Goal: Task Accomplishment & Management: Manage account settings

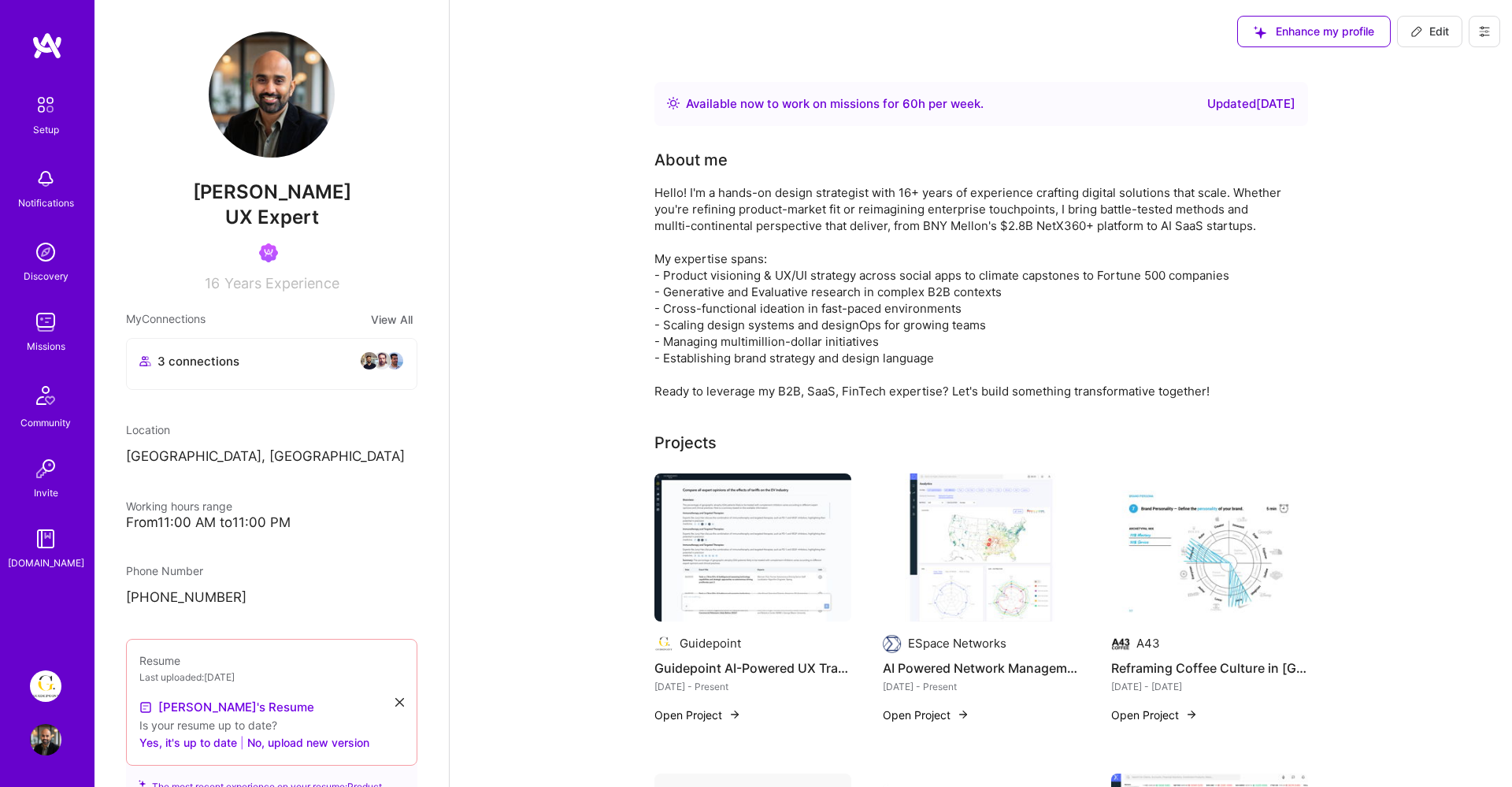
click at [1428, 34] on span "Edit" at bounding box center [1430, 32] width 38 height 16
select select "SE"
select select "Right Now"
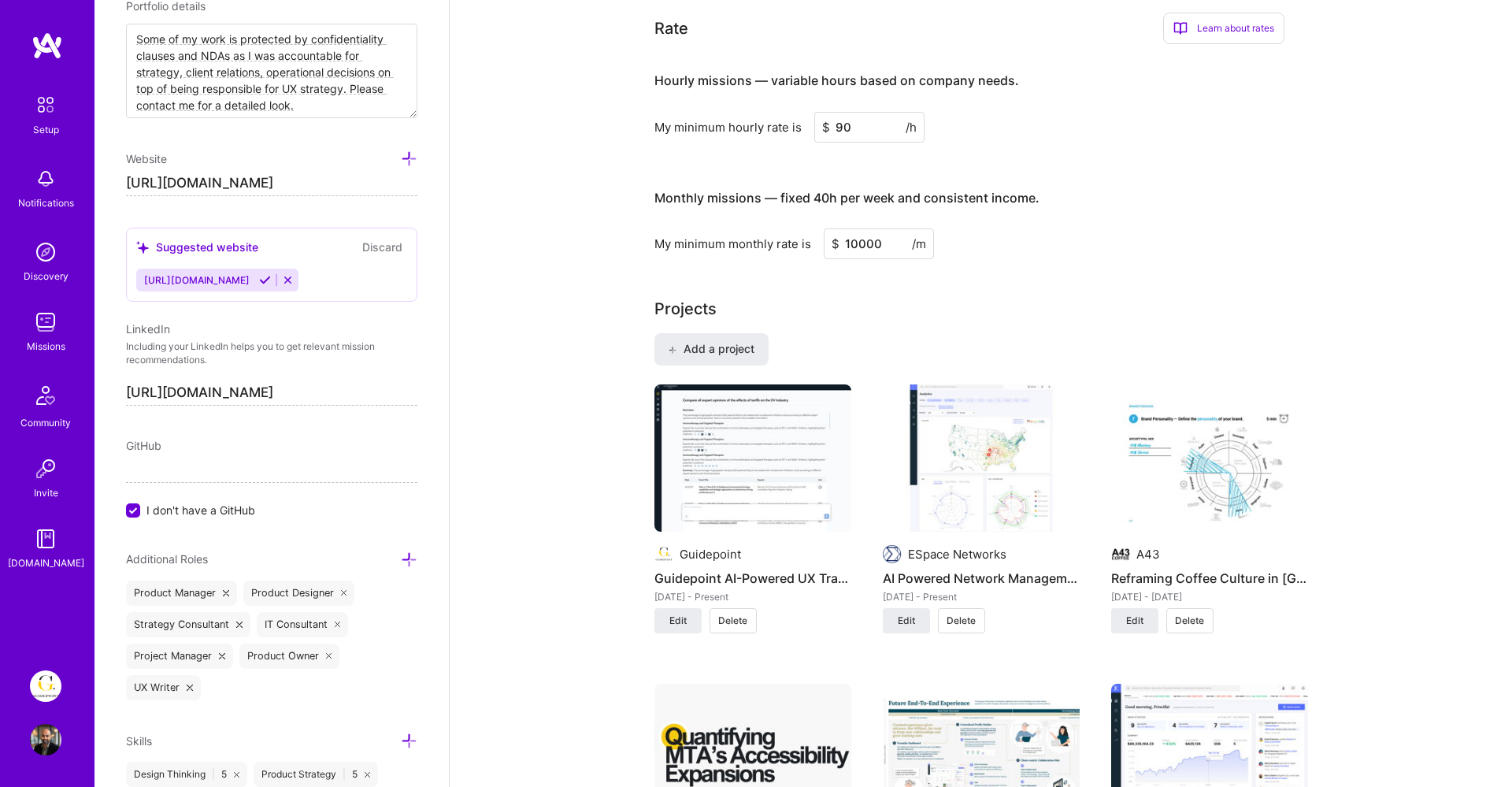
scroll to position [805, 0]
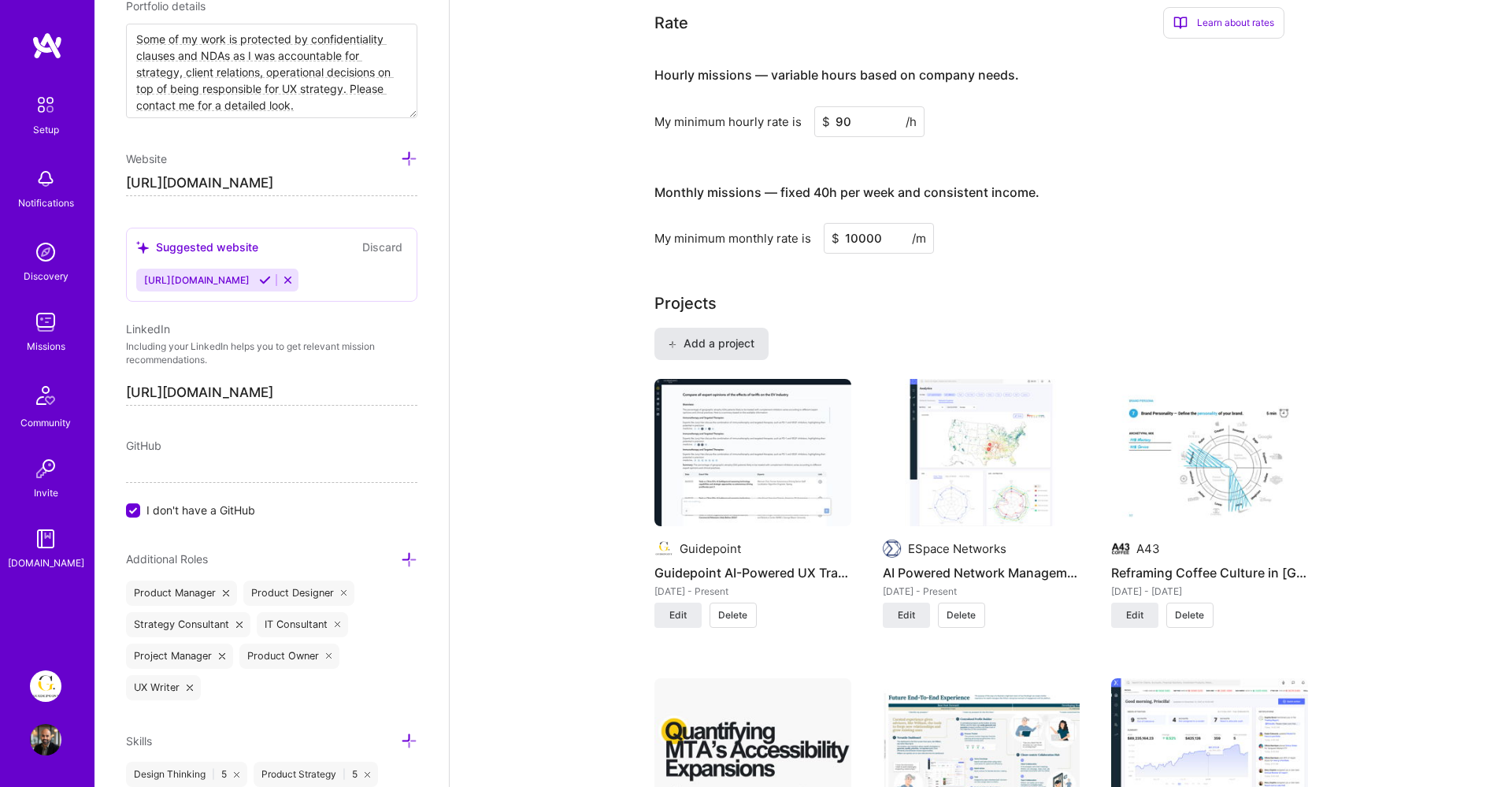
click at [748, 350] on span "Add a project" at bounding box center [711, 344] width 86 height 16
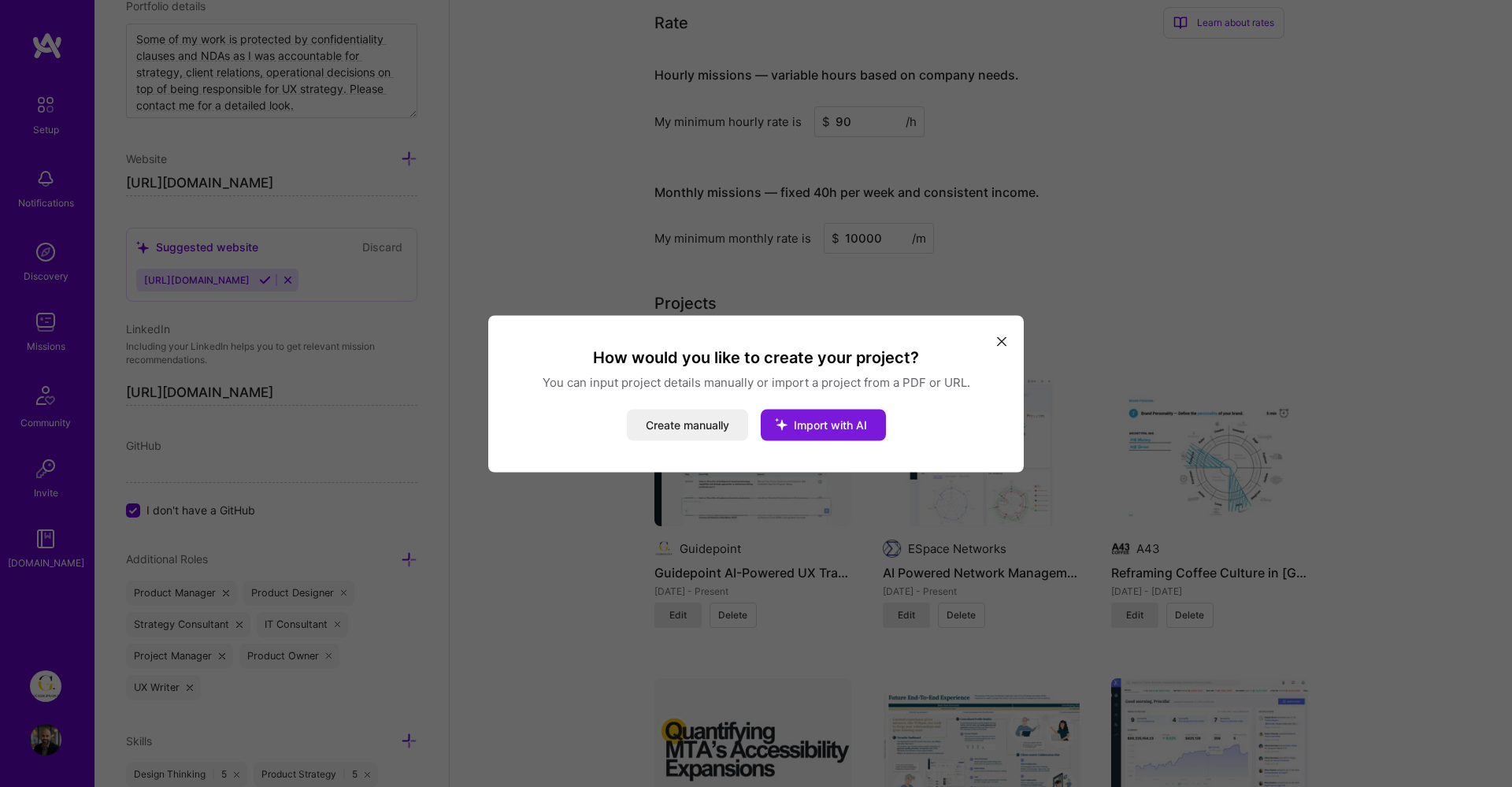
click at [809, 428] on span "Import with AI" at bounding box center [831, 424] width 73 height 14
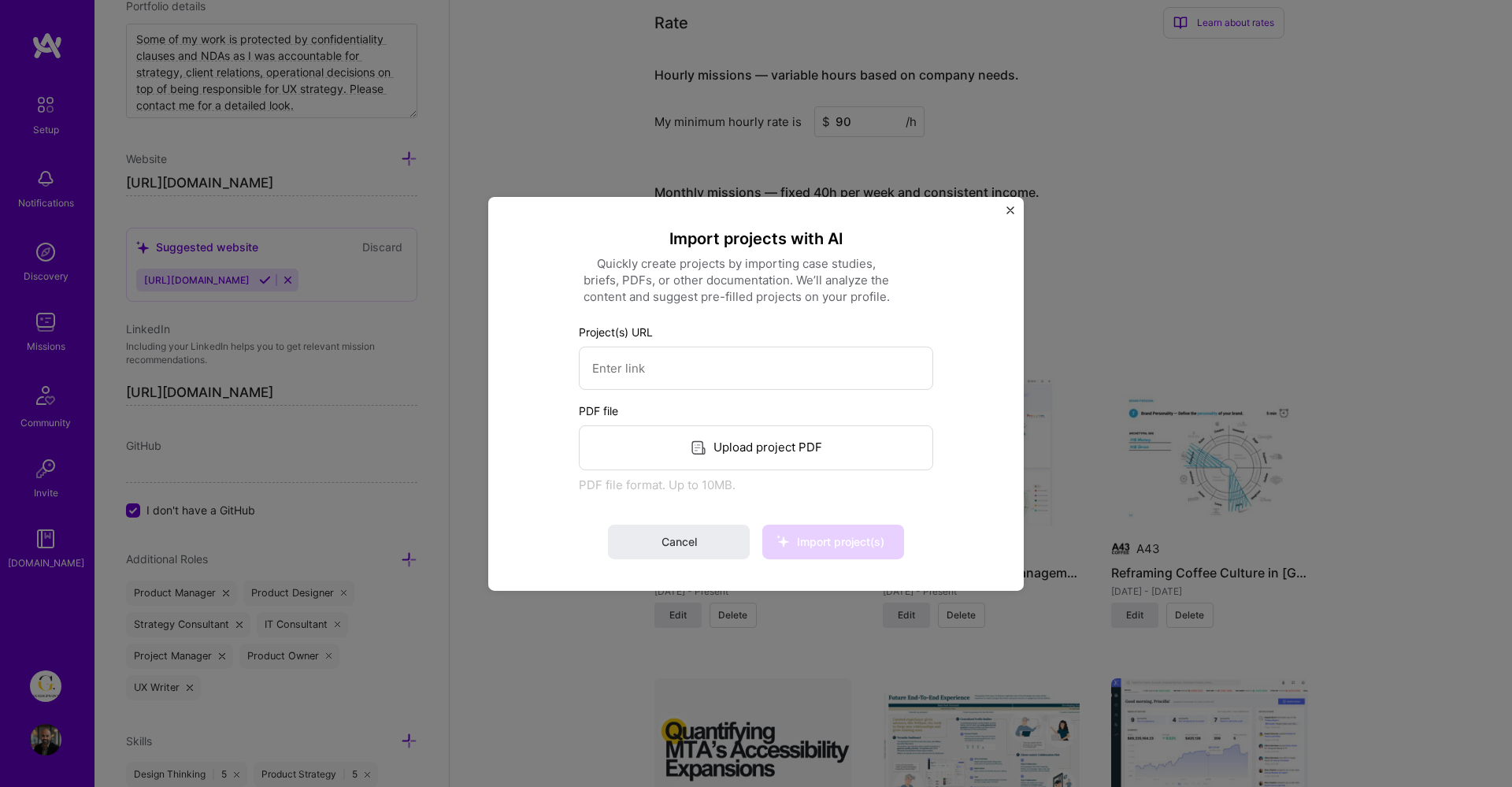
click at [1013, 216] on button "Close" at bounding box center [1011, 214] width 8 height 17
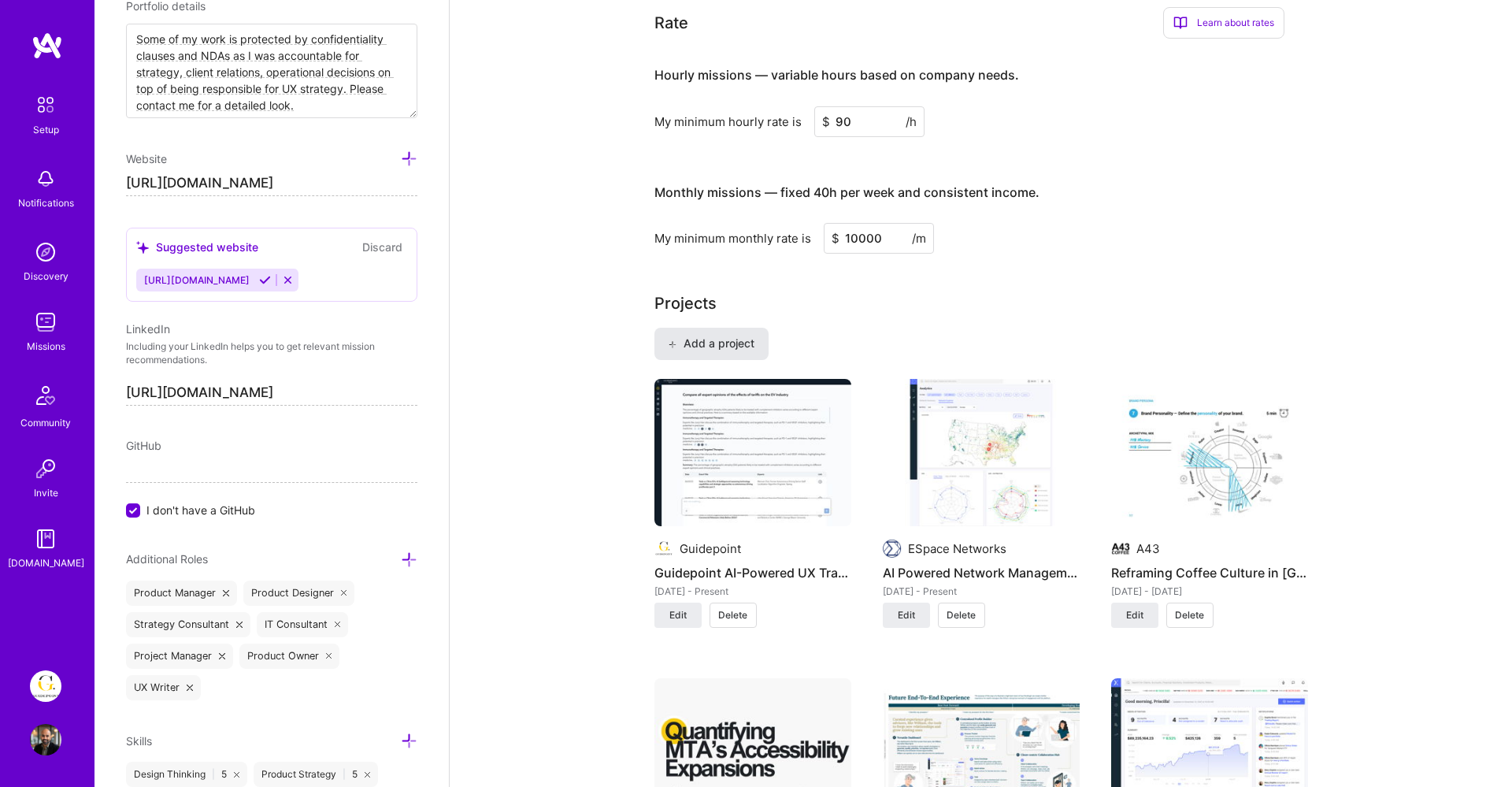
click at [721, 346] on span "Add a project" at bounding box center [711, 344] width 86 height 16
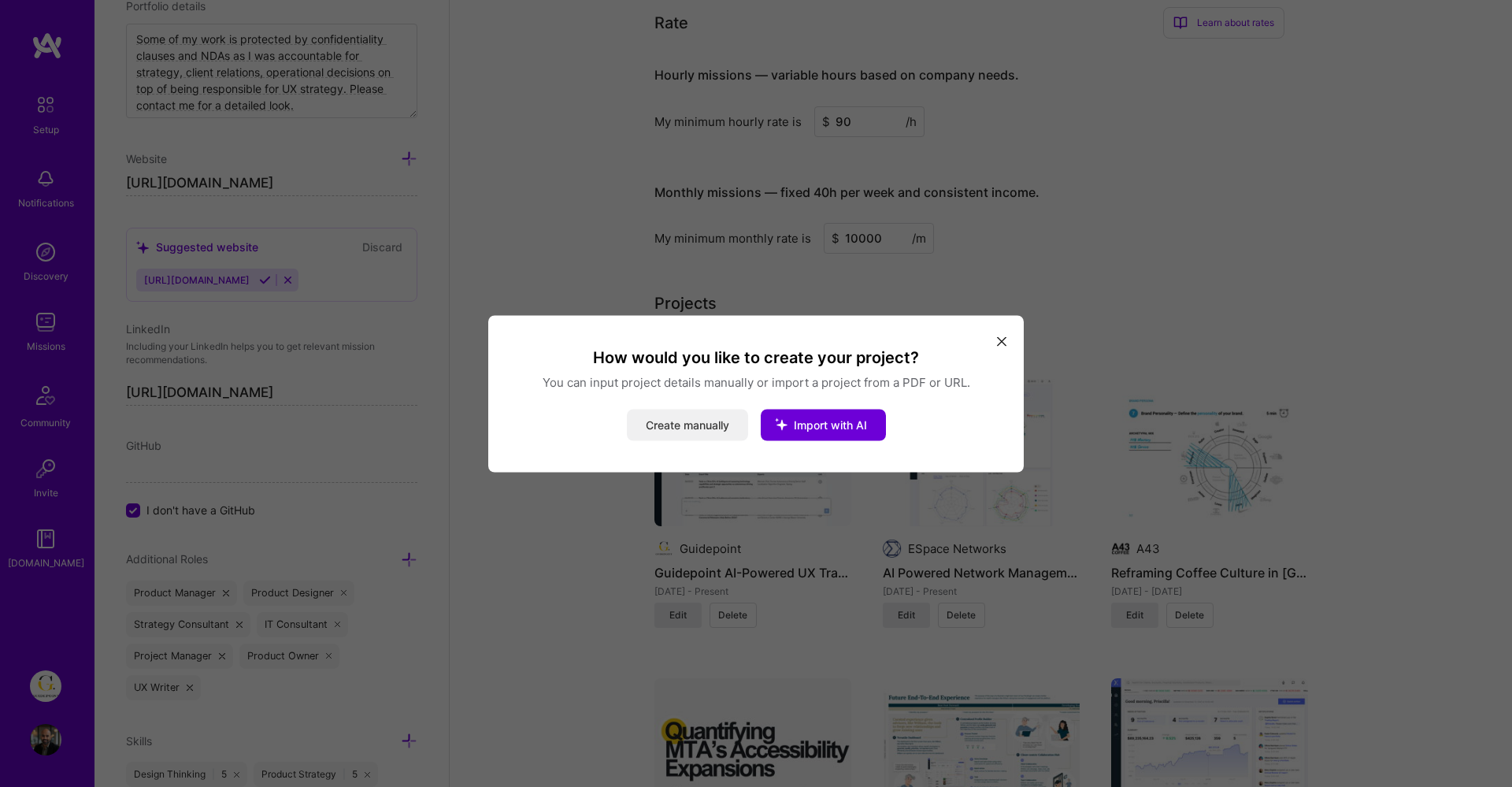
click at [685, 414] on button "Create manually" at bounding box center [688, 424] width 121 height 31
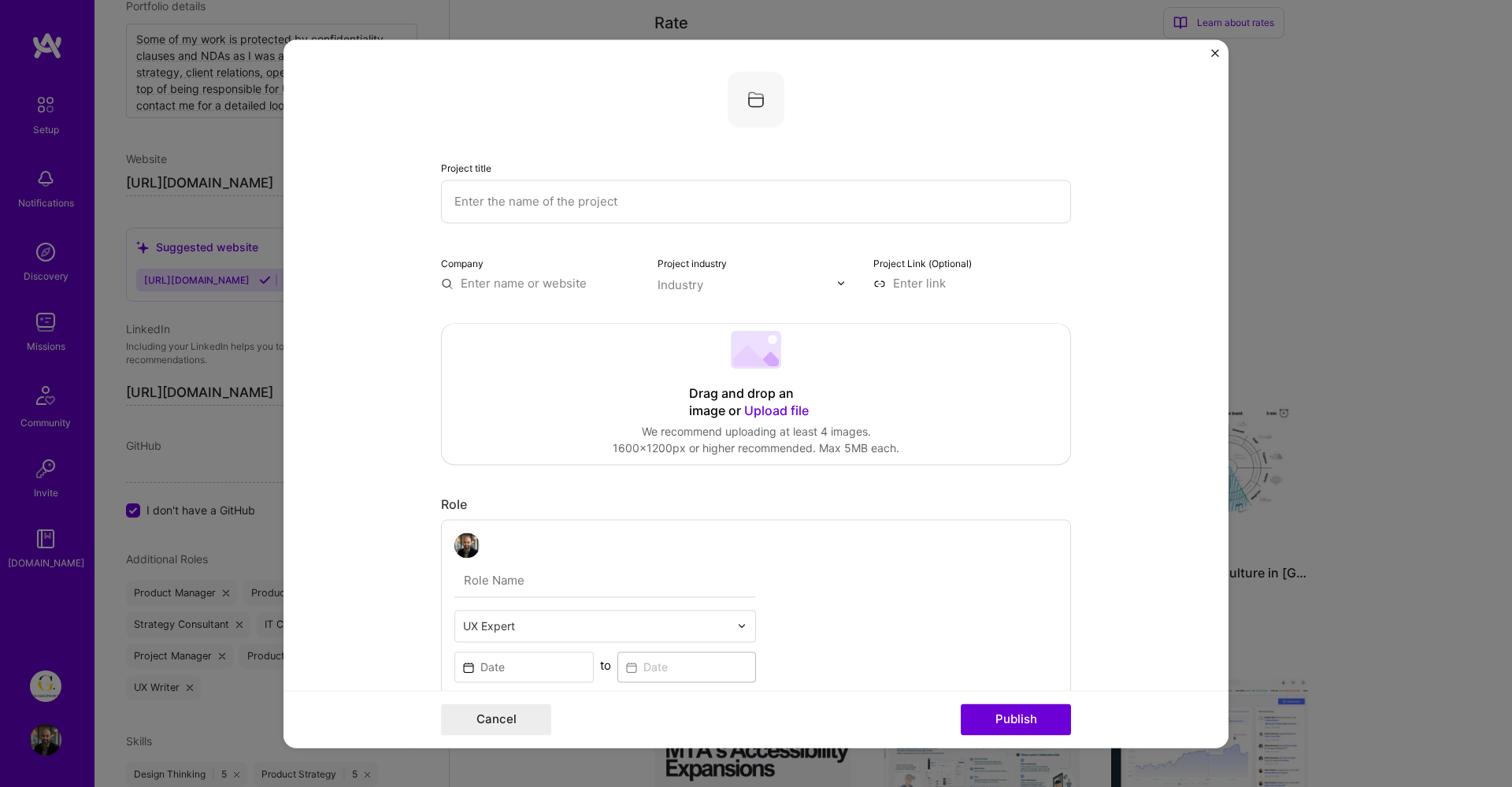
click at [597, 214] on input "text" at bounding box center [756, 201] width 630 height 43
type input "Building the"
click at [1214, 50] on img "Close" at bounding box center [1215, 53] width 8 height 8
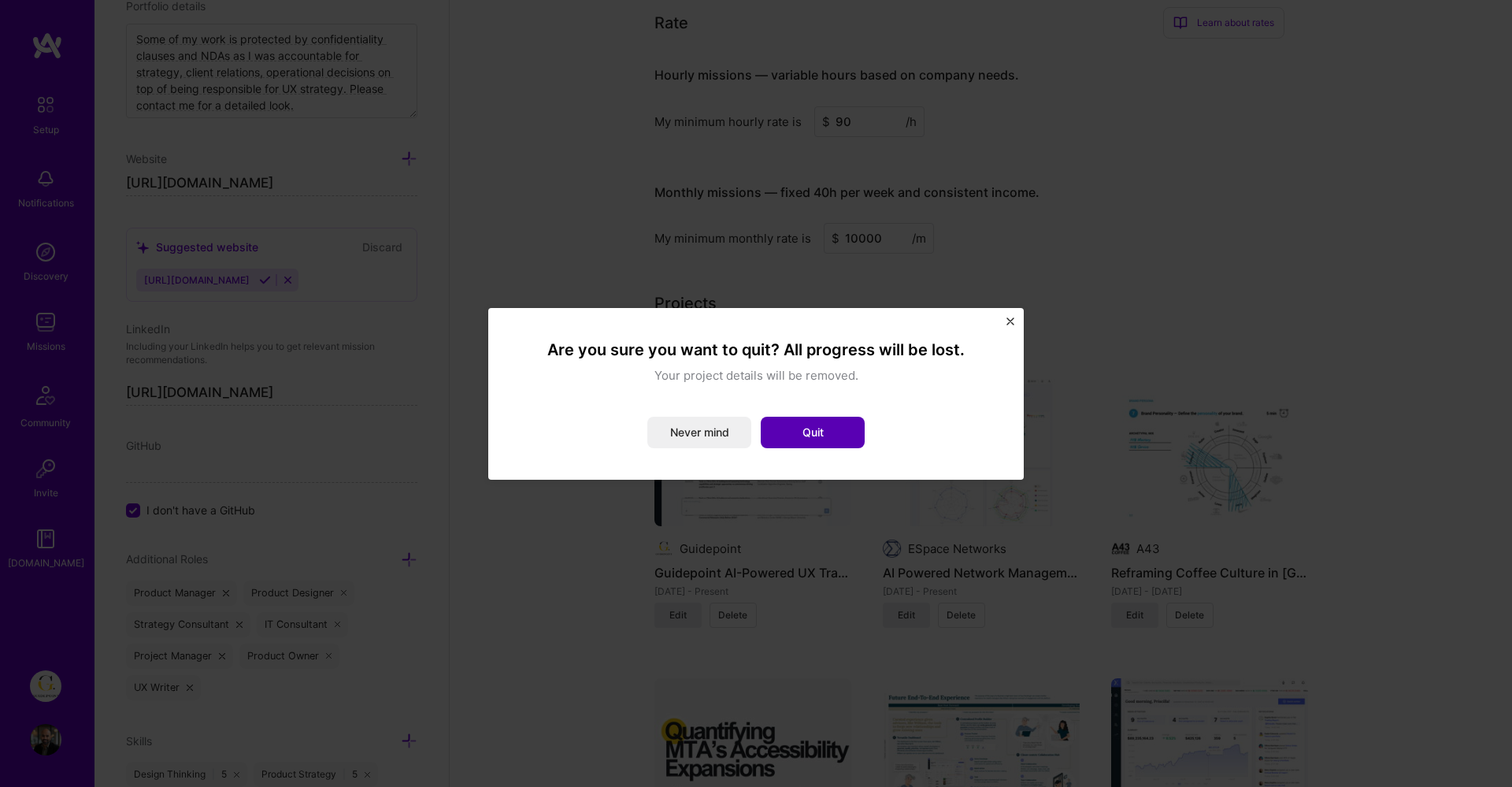
click at [815, 424] on button "Quit" at bounding box center [813, 432] width 104 height 31
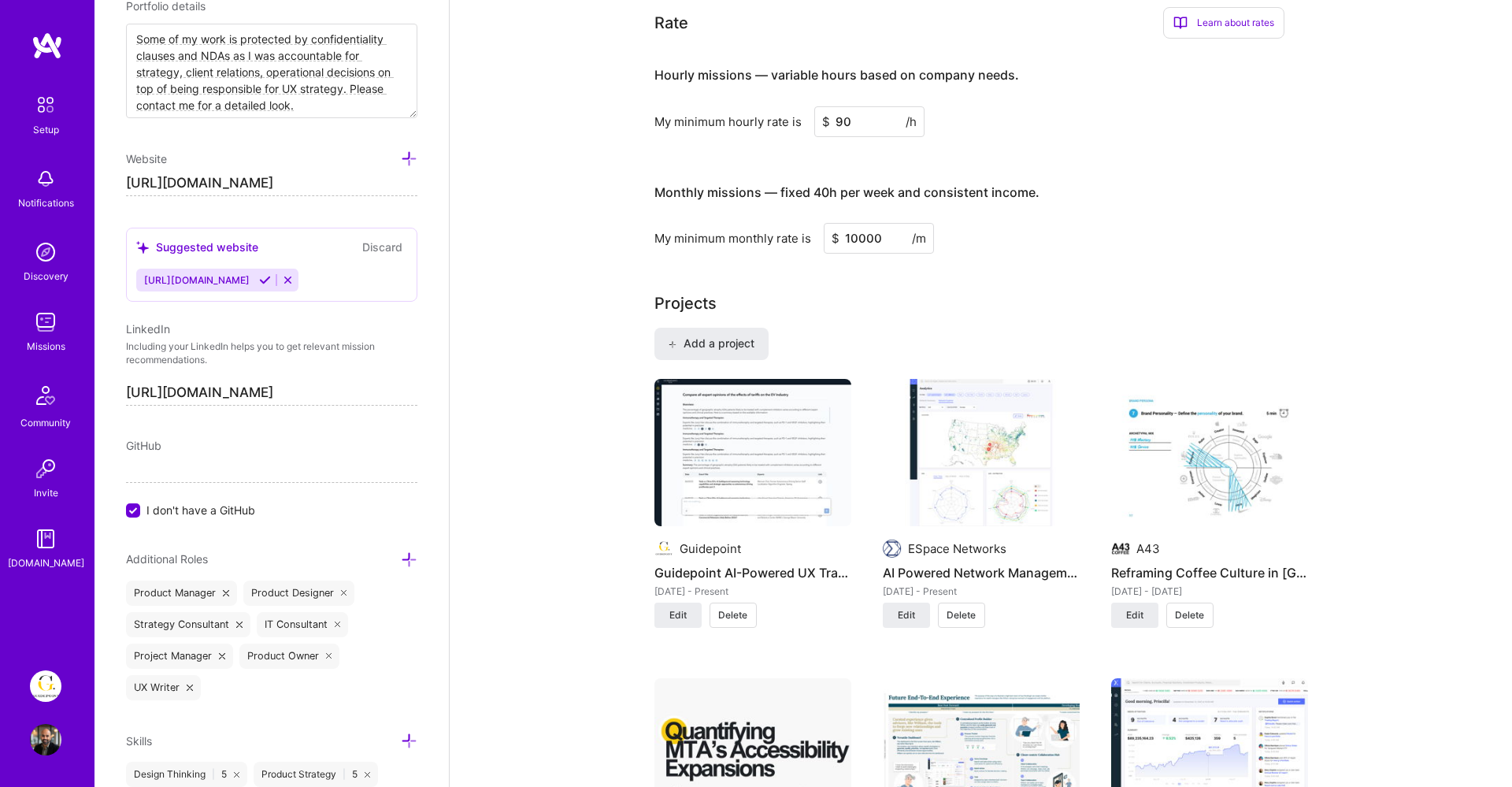
click at [49, 689] on img at bounding box center [45, 686] width 31 height 31
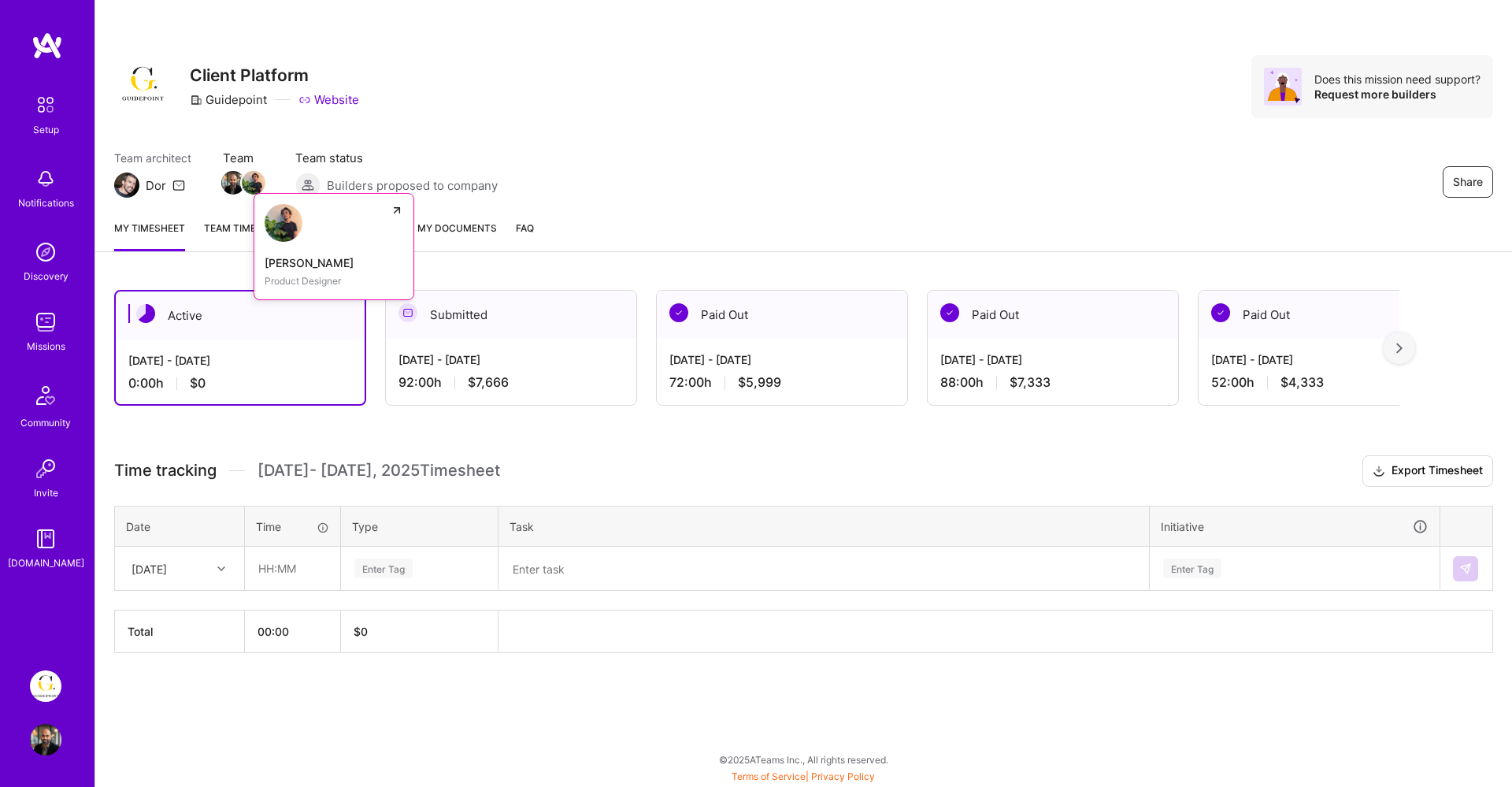
click at [255, 184] on img at bounding box center [254, 183] width 24 height 24
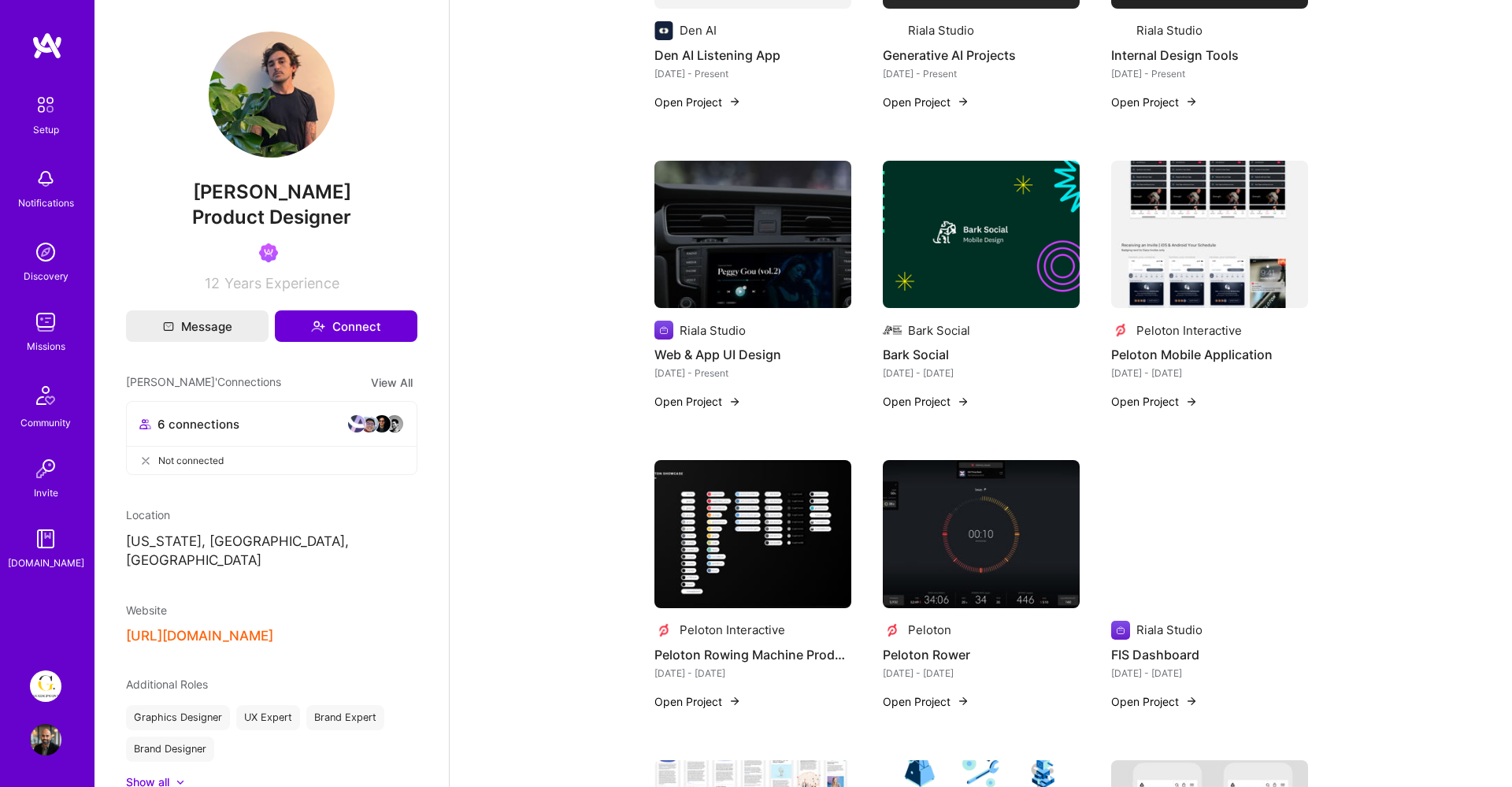
scroll to position [470, 0]
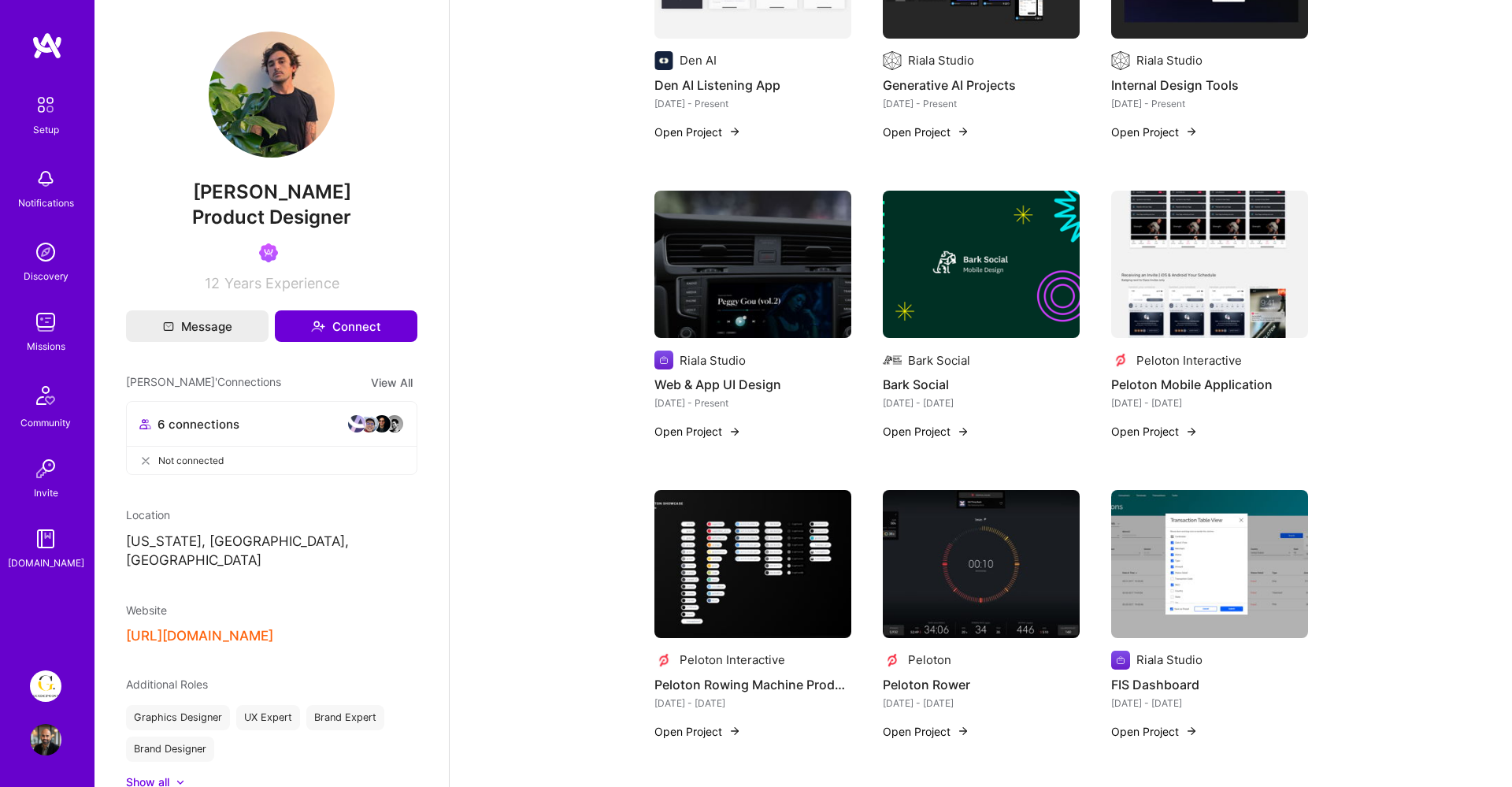
click at [807, 287] on img at bounding box center [752, 265] width 197 height 148
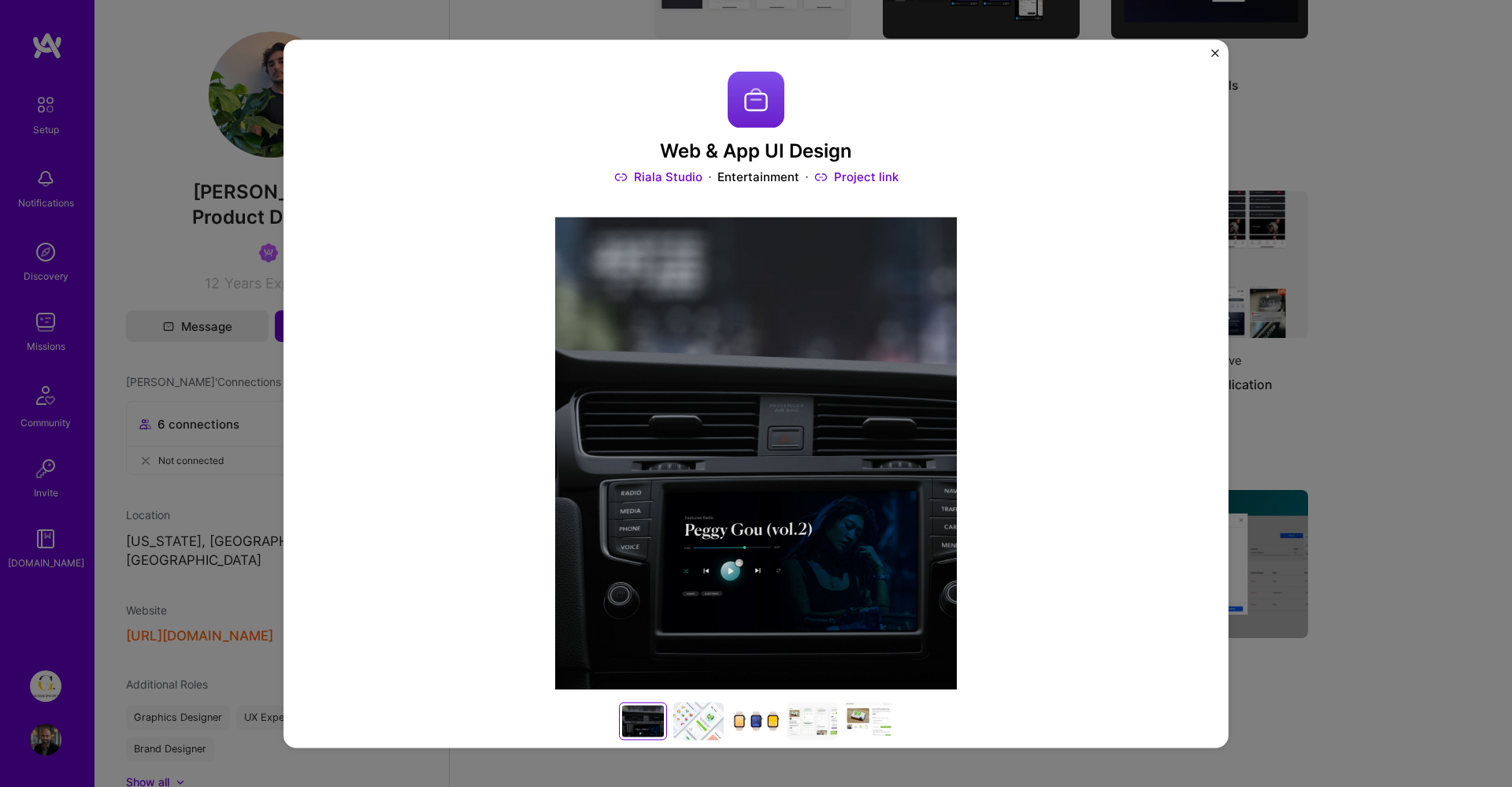
click at [690, 729] on div at bounding box center [698, 722] width 50 height 38
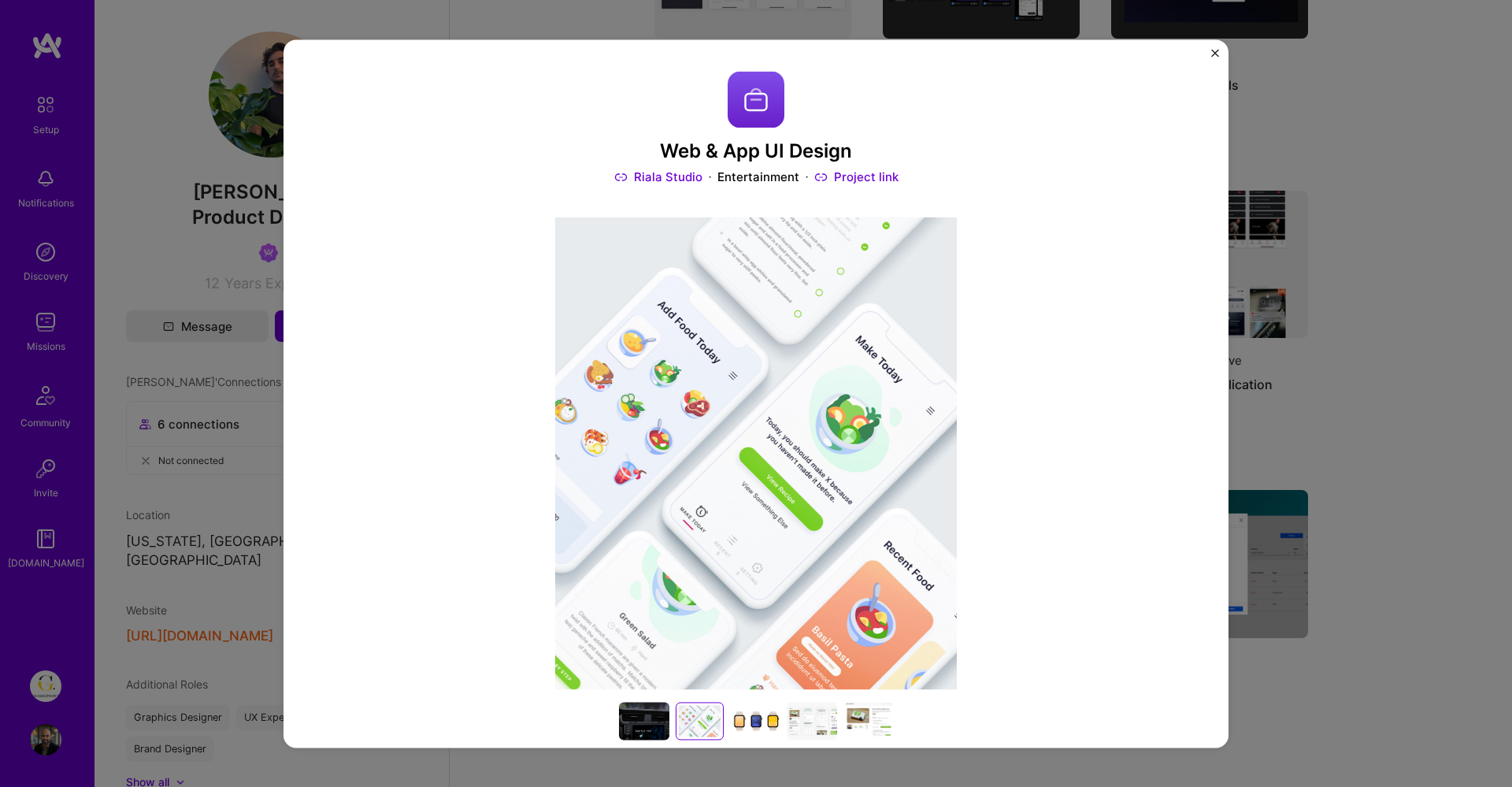
click at [760, 716] on div at bounding box center [755, 722] width 50 height 38
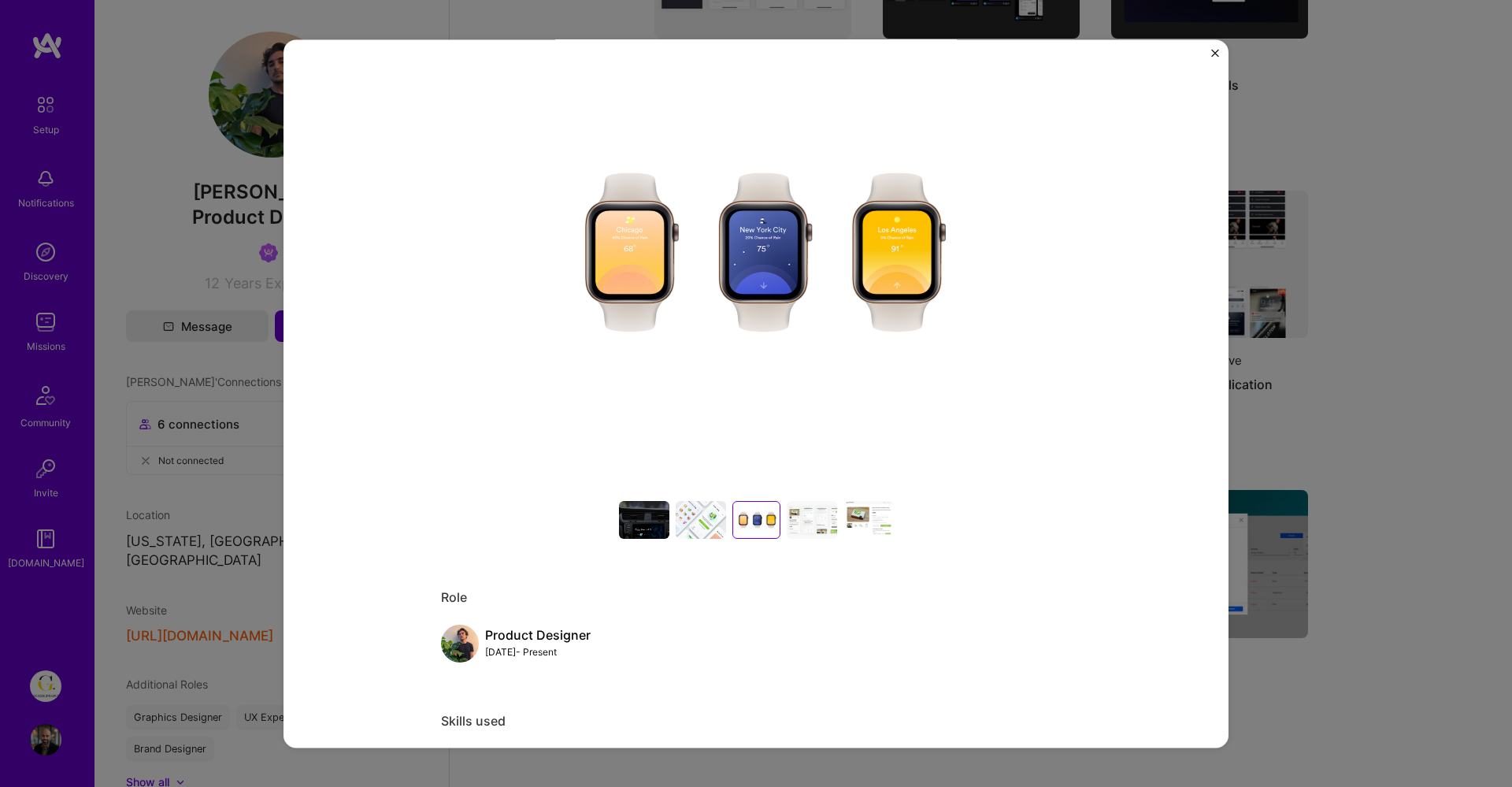
scroll to position [168, 0]
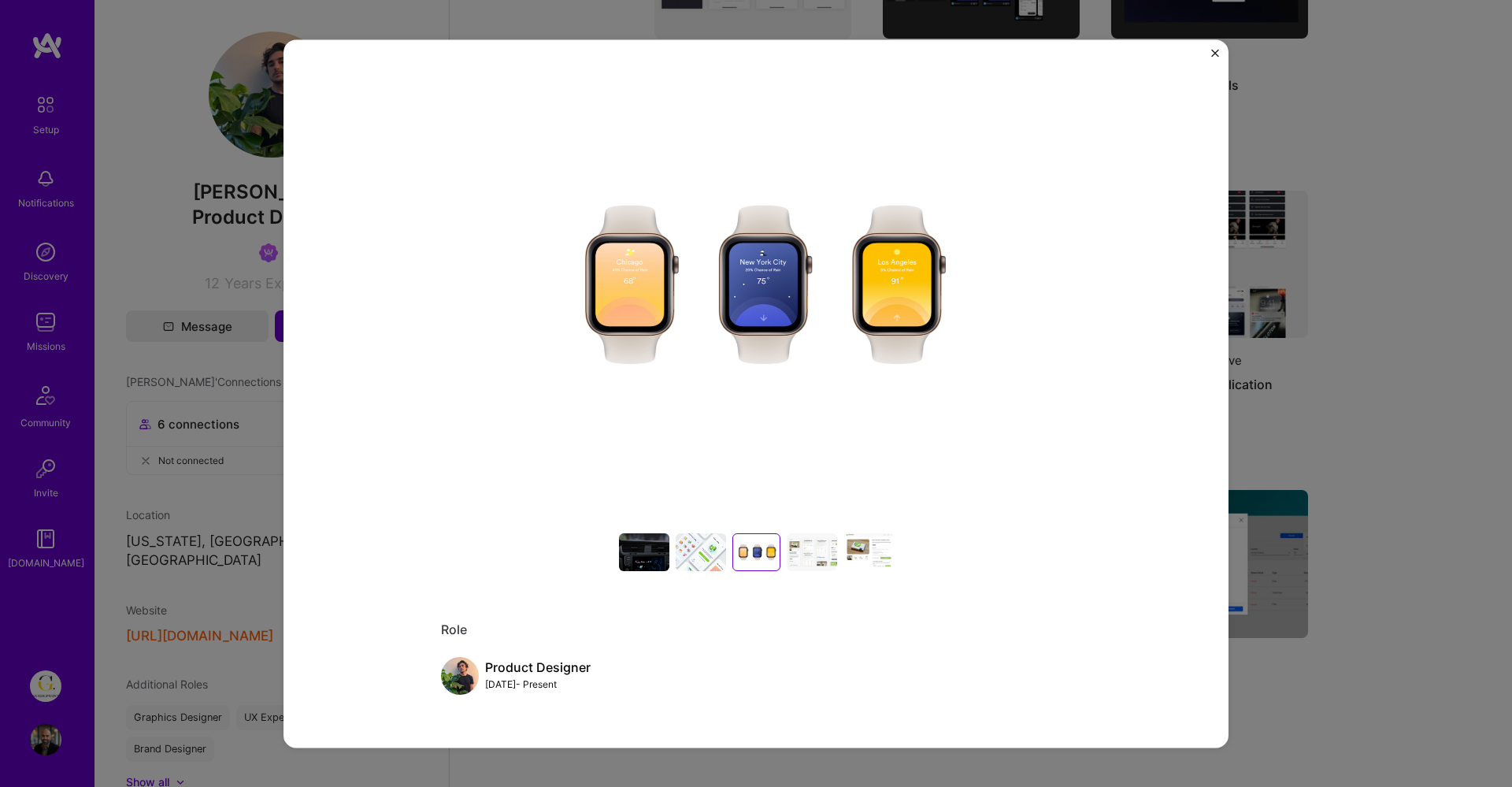
click at [1216, 49] on img "Close" at bounding box center [1215, 53] width 8 height 8
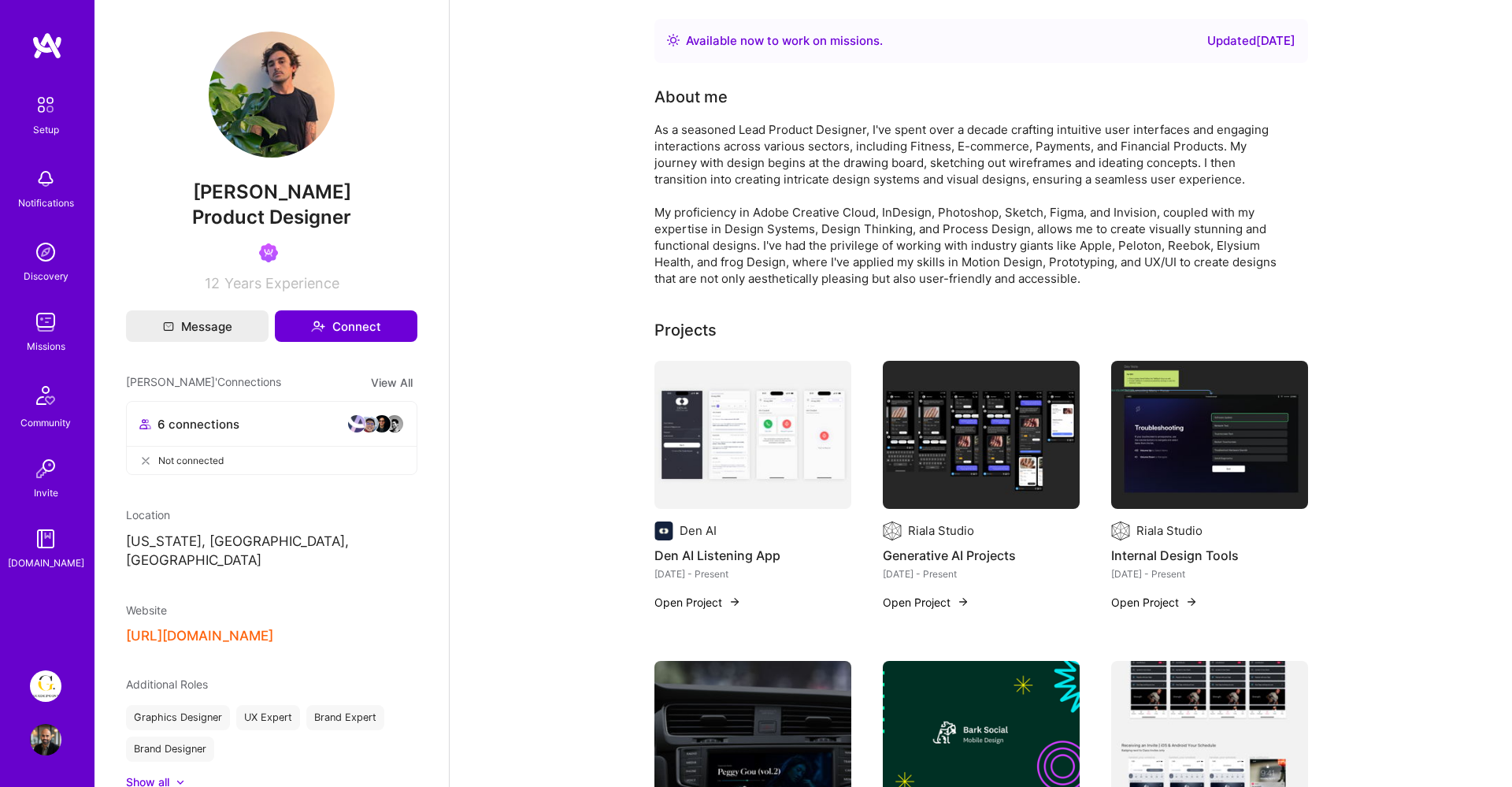
click at [49, 735] on img at bounding box center [45, 739] width 31 height 31
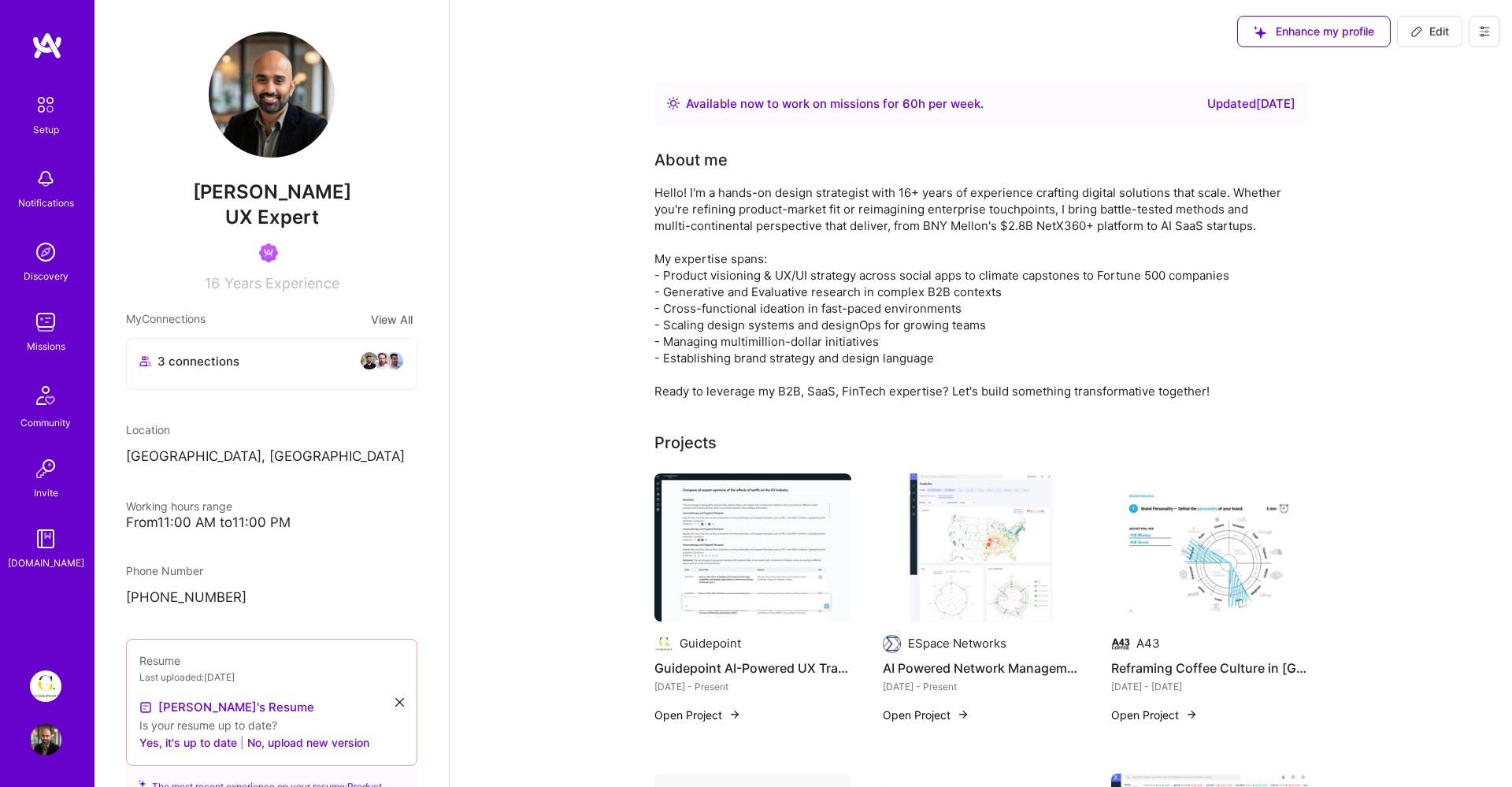
click at [1415, 33] on icon at bounding box center [1417, 32] width 13 height 13
select select "SE"
select select "Right Now"
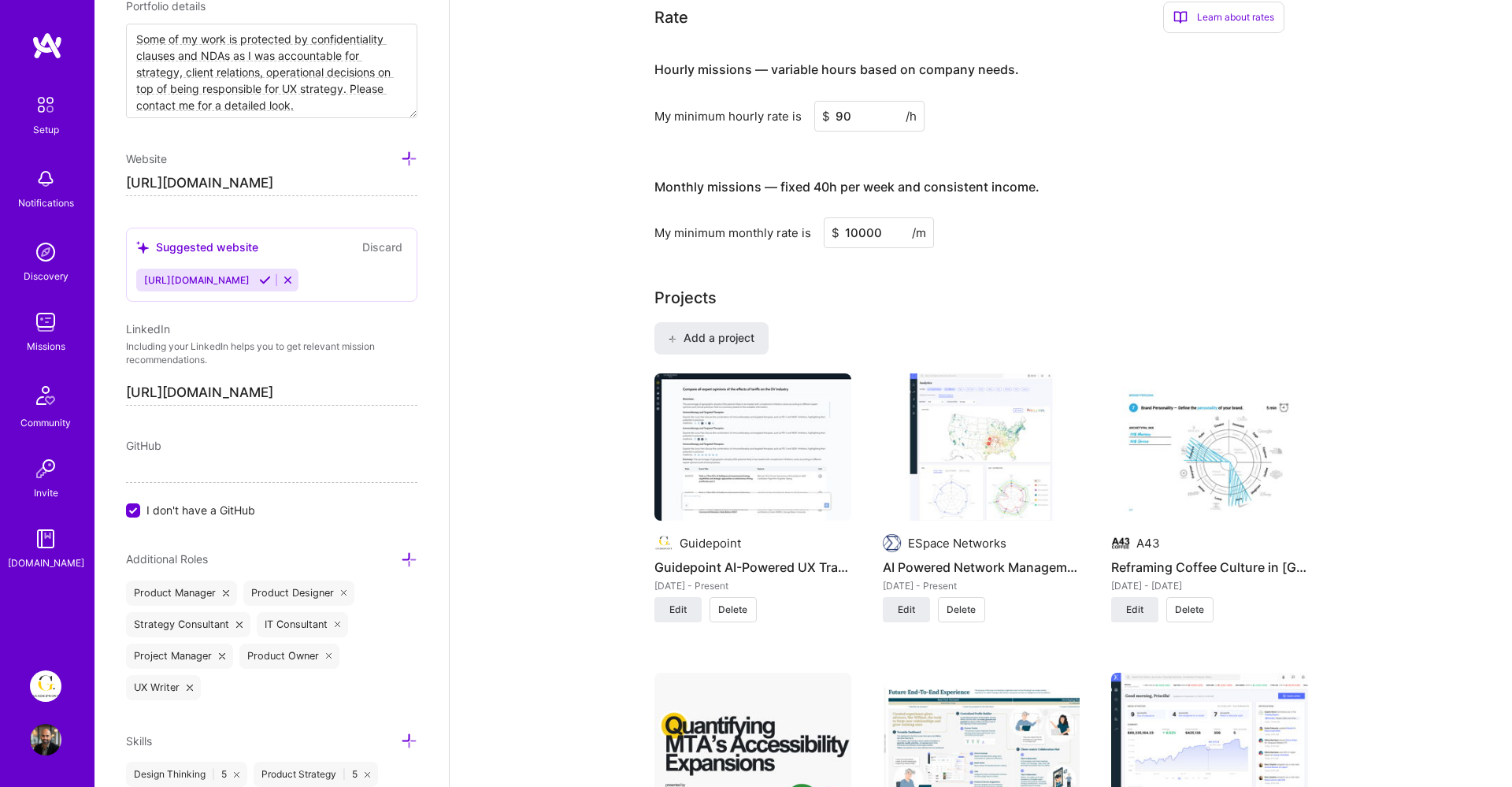
scroll to position [823, 0]
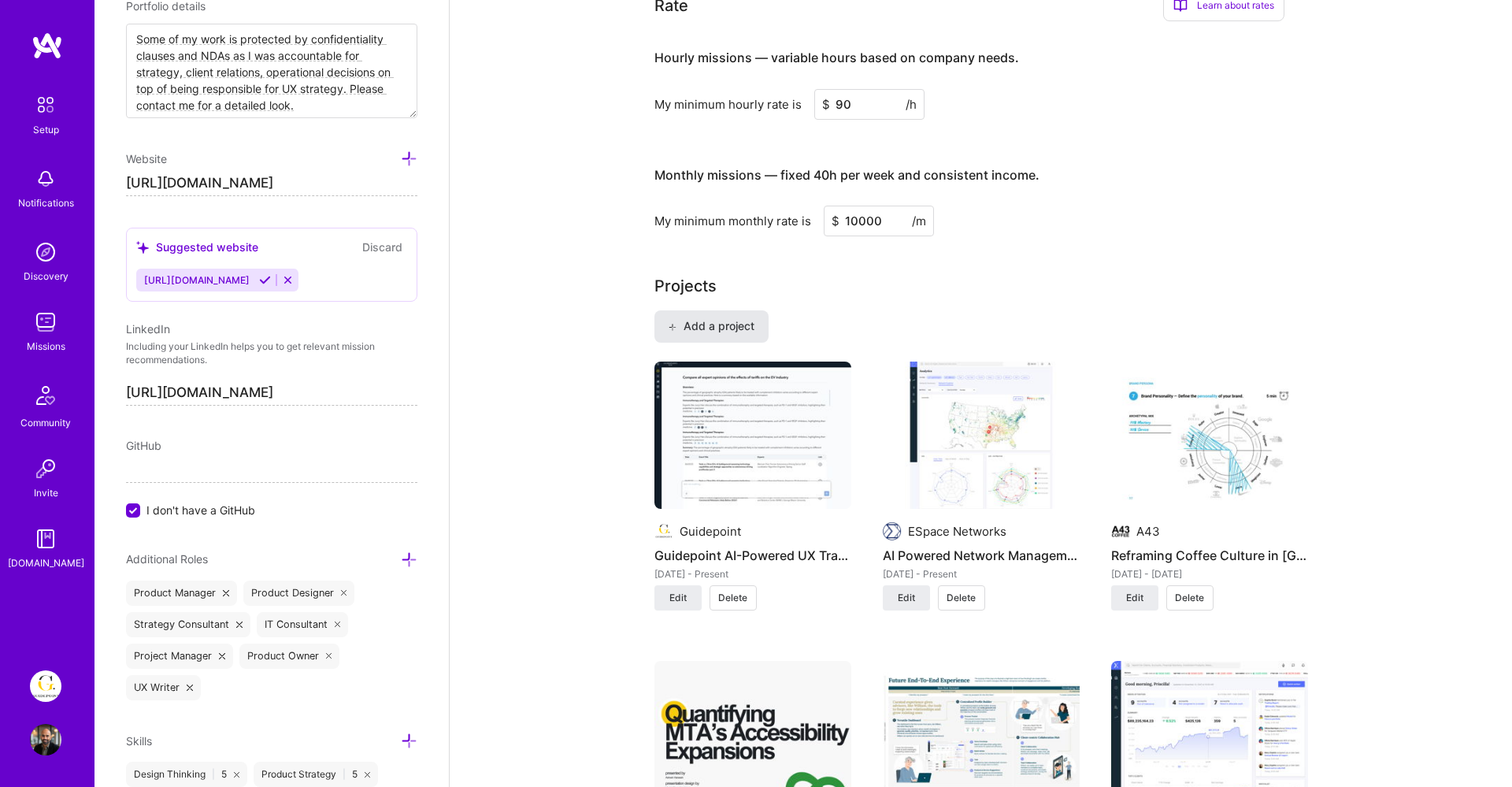
click at [752, 328] on span "Add a project" at bounding box center [711, 326] width 86 height 16
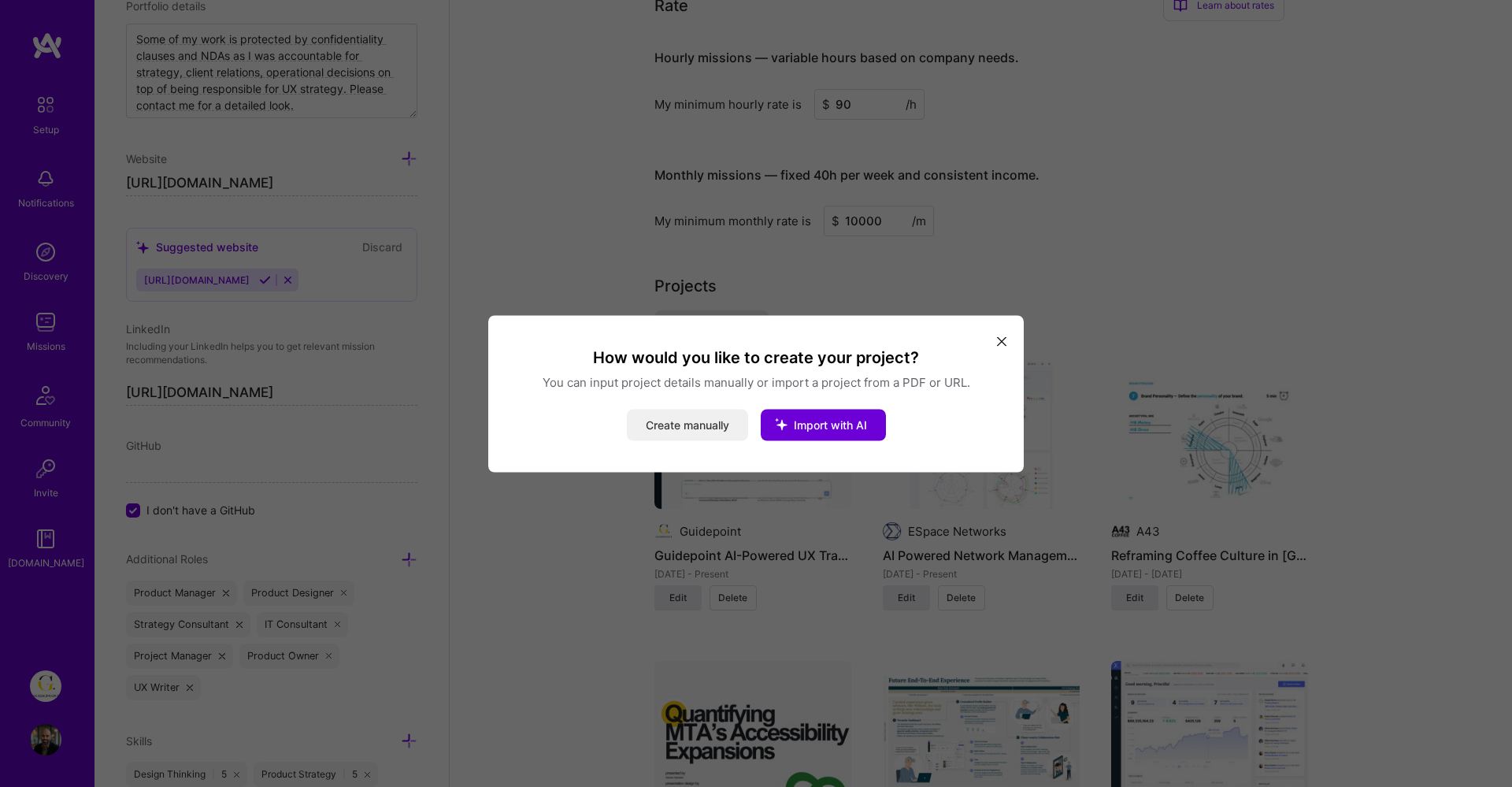
click at [707, 427] on button "Create manually" at bounding box center [688, 424] width 121 height 31
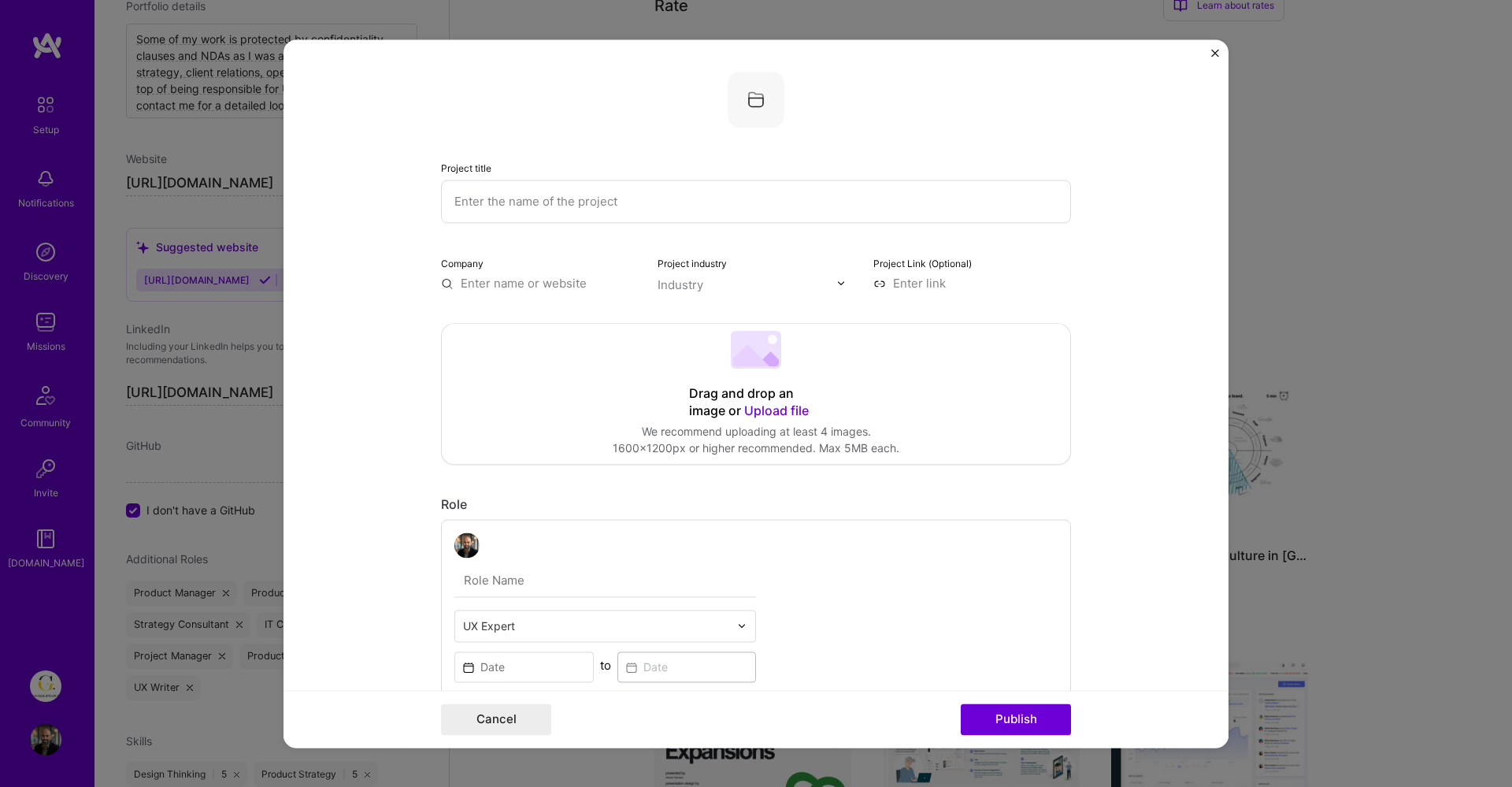
click at [723, 192] on input "text" at bounding box center [756, 201] width 630 height 43
click at [751, 388] on div "Drag and drop an image or Upload file" at bounding box center [756, 402] width 134 height 34
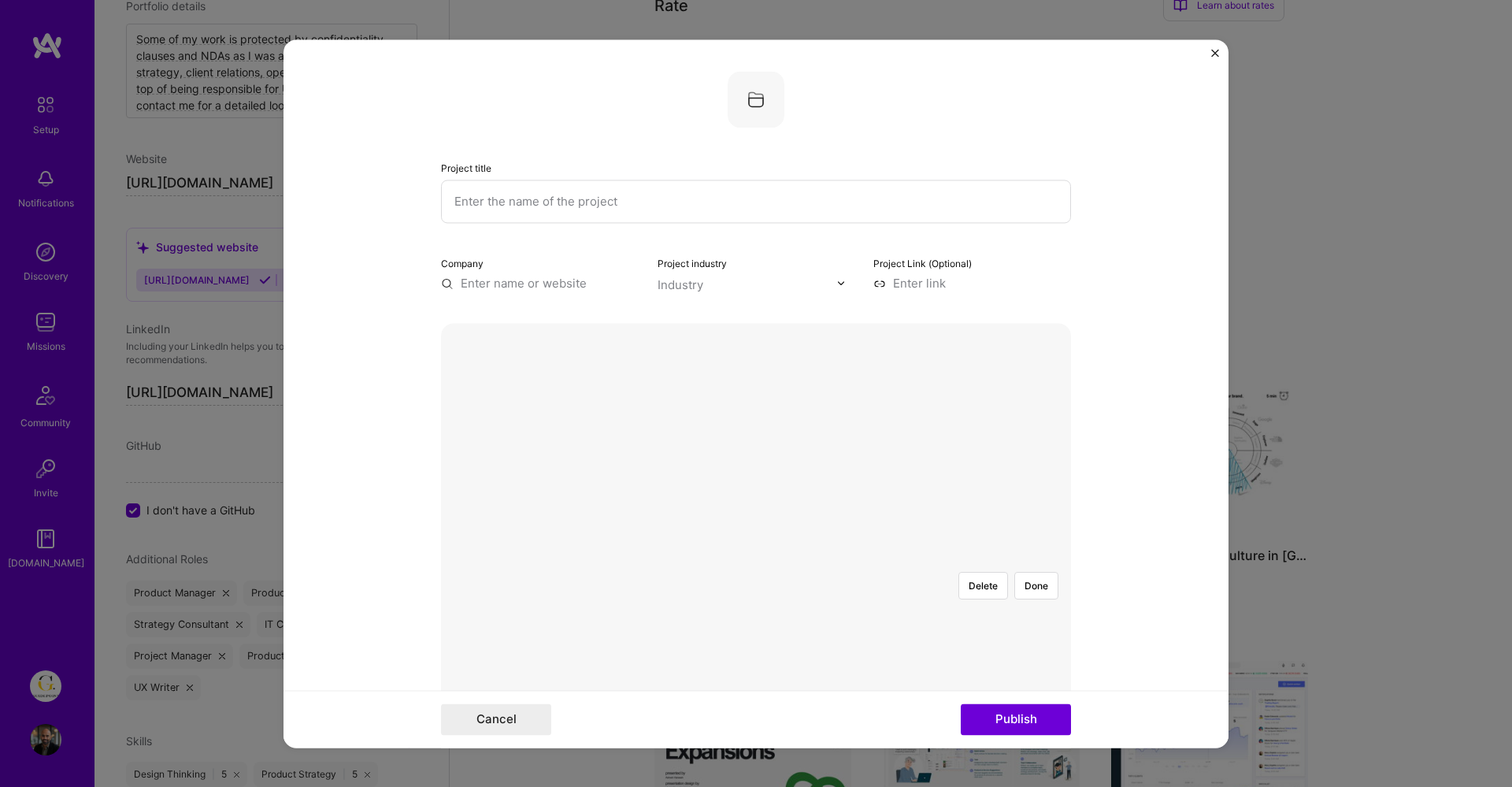
click at [919, 560] on div "Delete Done" at bounding box center [756, 560] width 630 height 0
click at [977, 572] on button "Delete" at bounding box center [983, 586] width 49 height 28
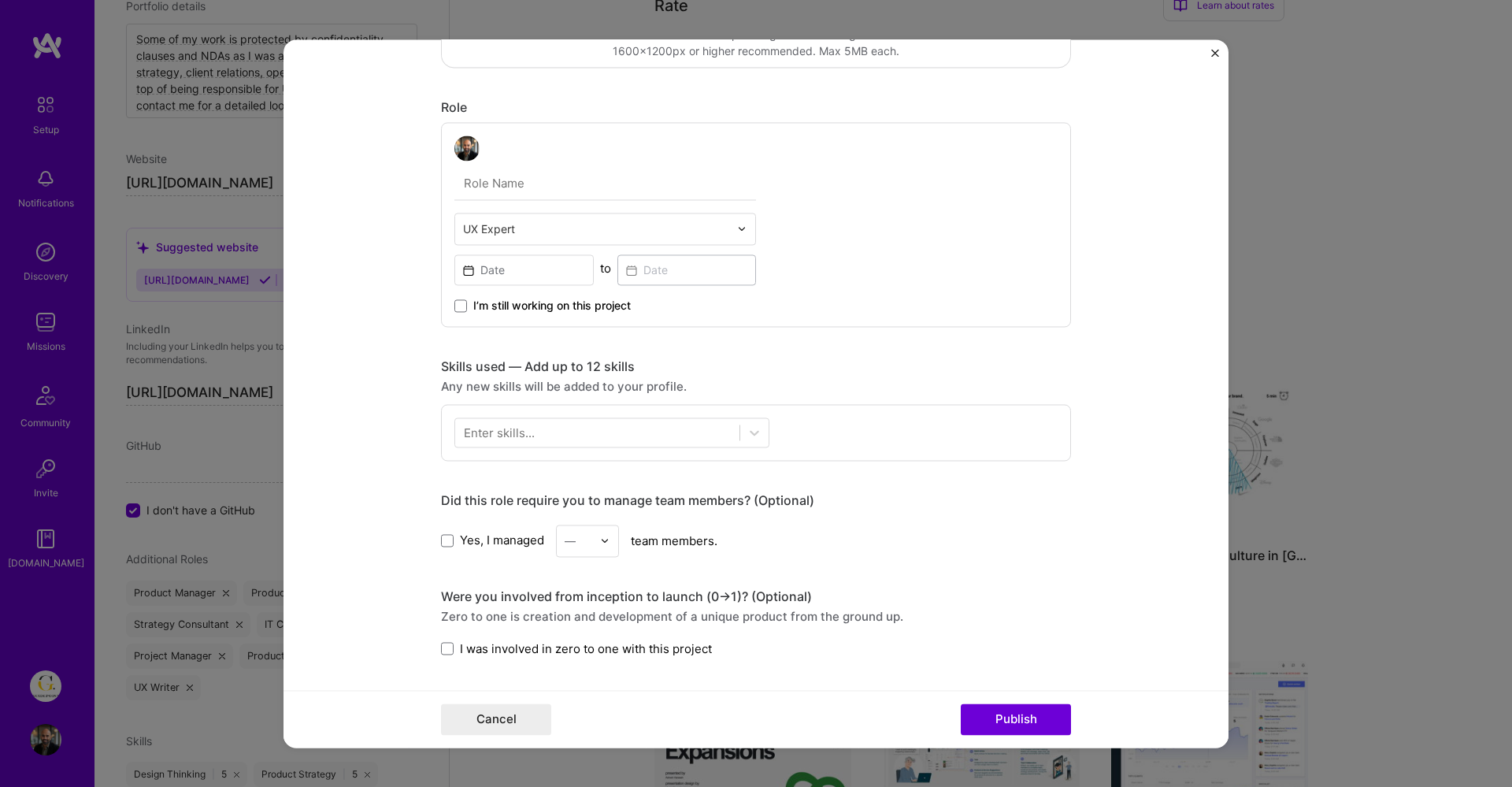
scroll to position [471, 0]
